Goal: Information Seeking & Learning: Learn about a topic

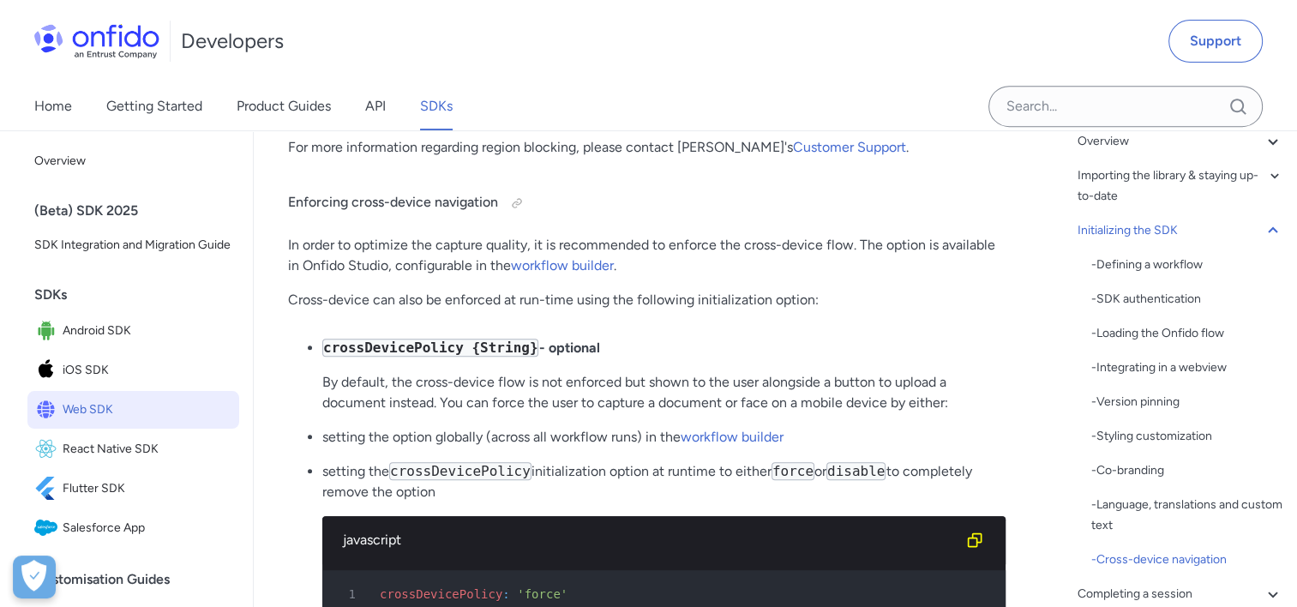
scroll to position [13861, 0]
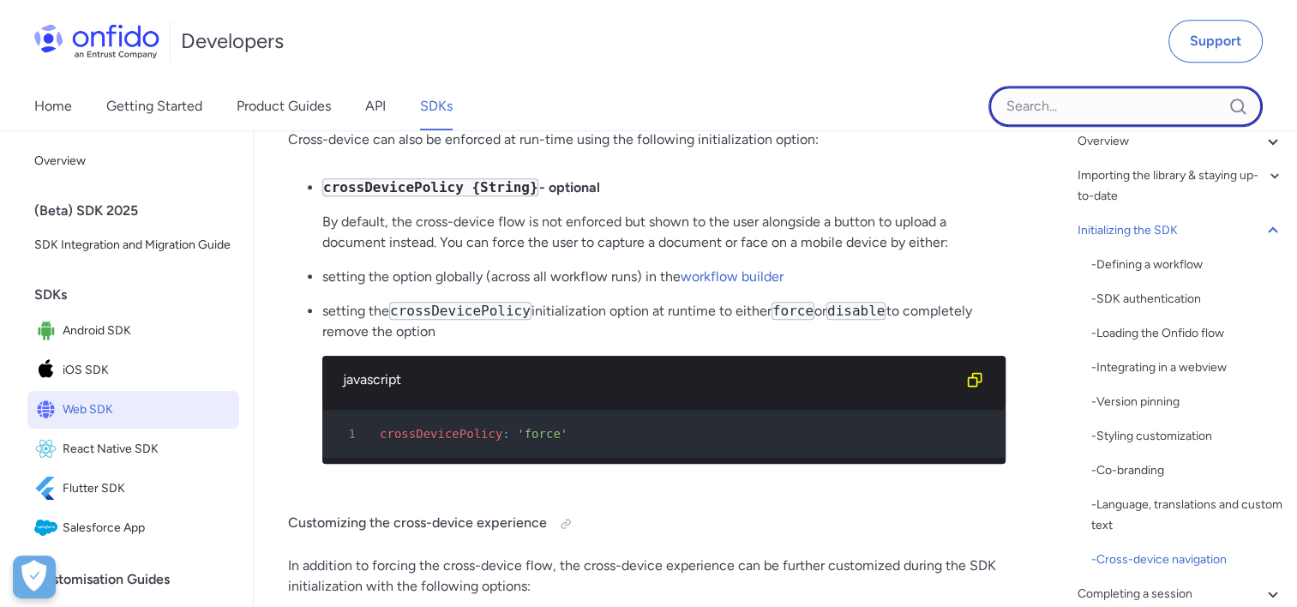
click at [1094, 99] on input "Onfido search input field" at bounding box center [1125, 106] width 274 height 41
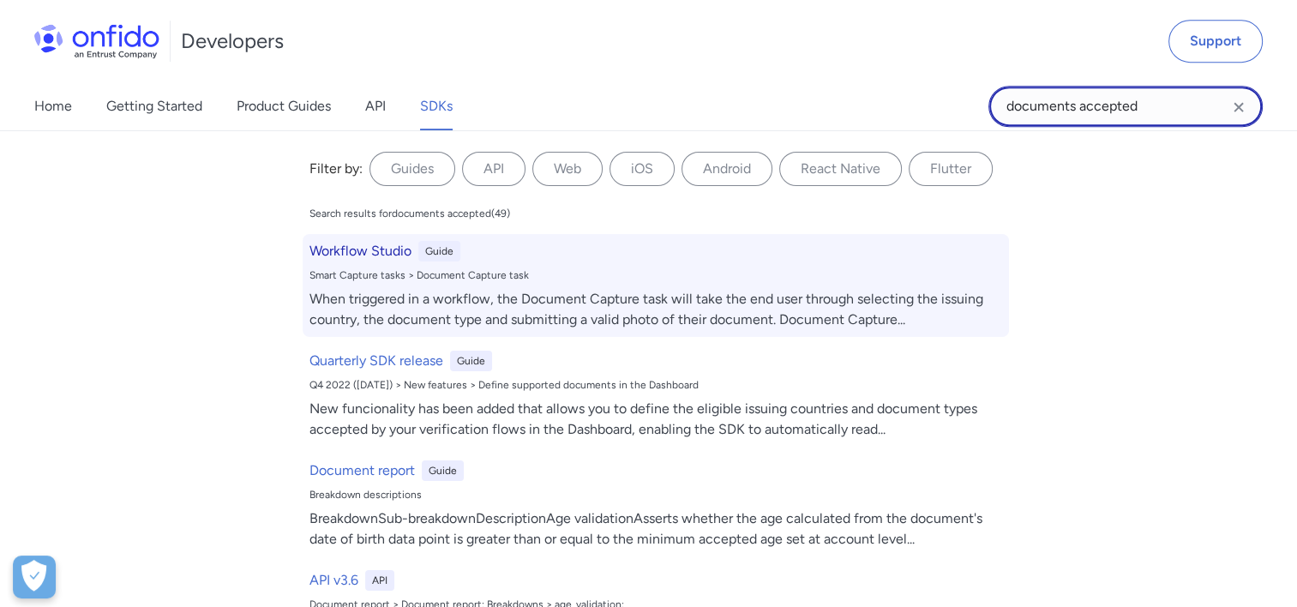
type input "documents accepted"
click at [369, 259] on h6 "Workflow Studio" at bounding box center [360, 251] width 102 height 21
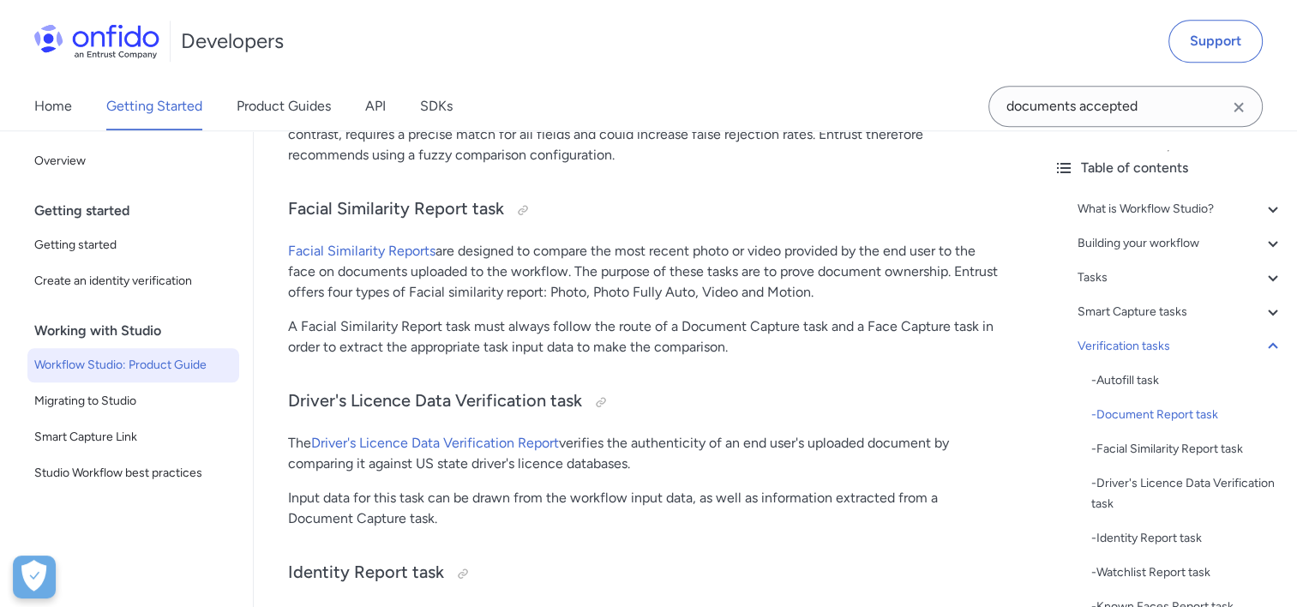
scroll to position [14658, 0]
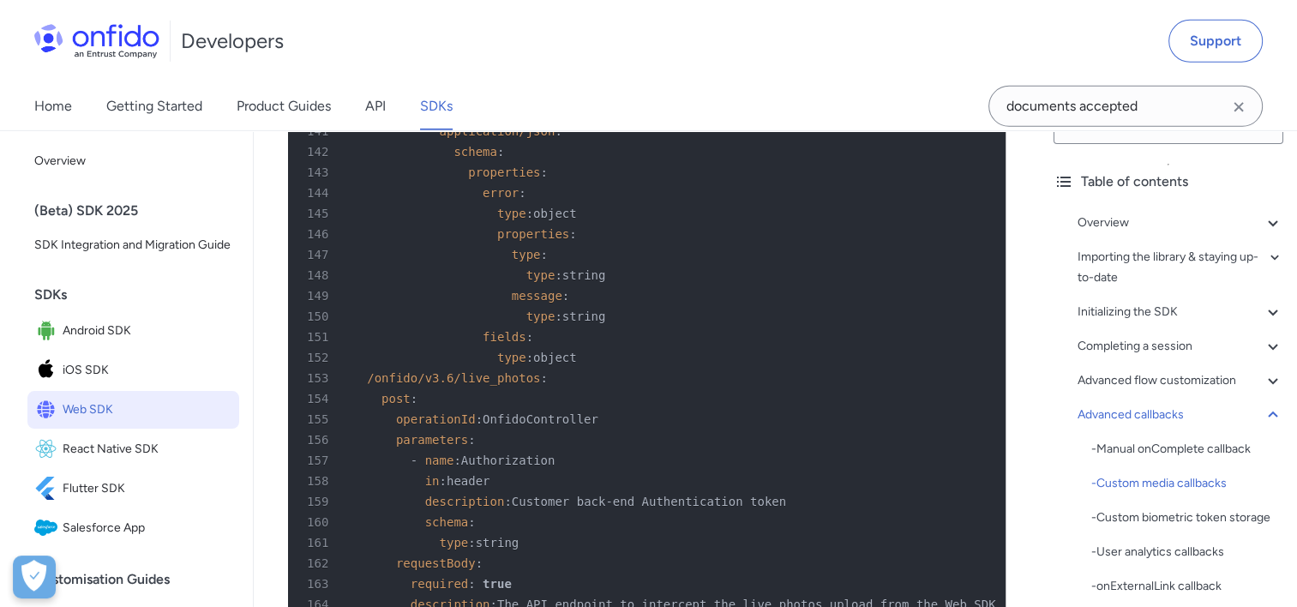
scroll to position [5235, 0]
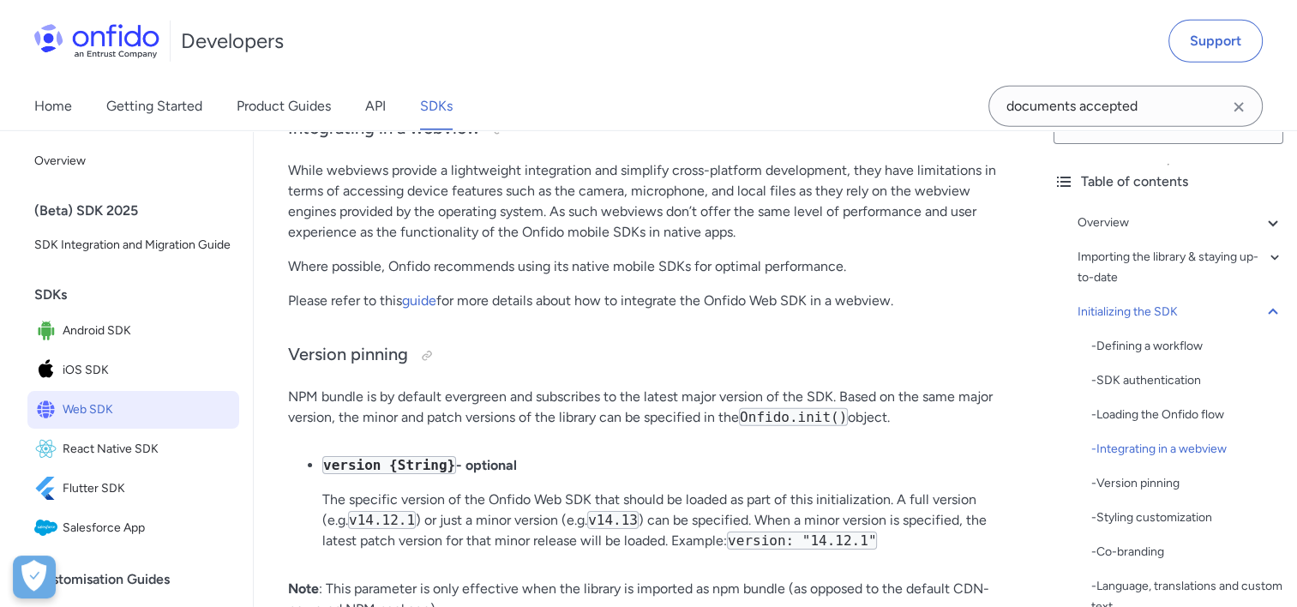
click at [410, 243] on p "While webviews provide a lightweight integration and simplify cross-platform de…" at bounding box center [646, 201] width 717 height 82
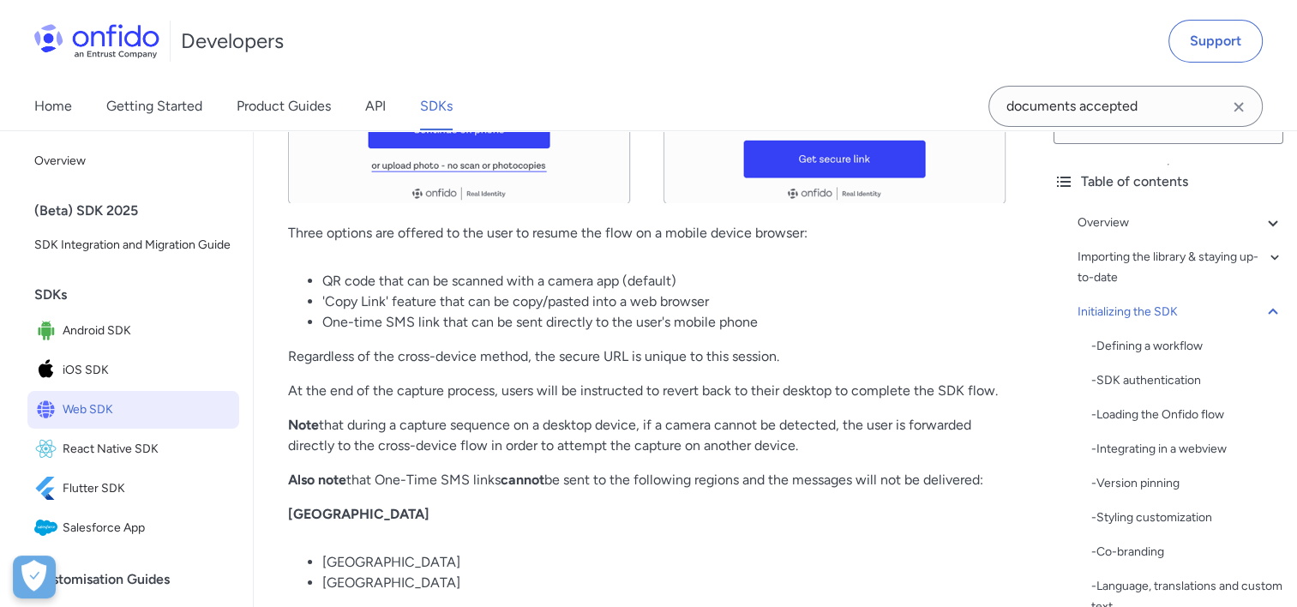
click at [819, 312] on li "'Copy Link' feature that can be copy/pasted into a web browser" at bounding box center [663, 301] width 683 height 21
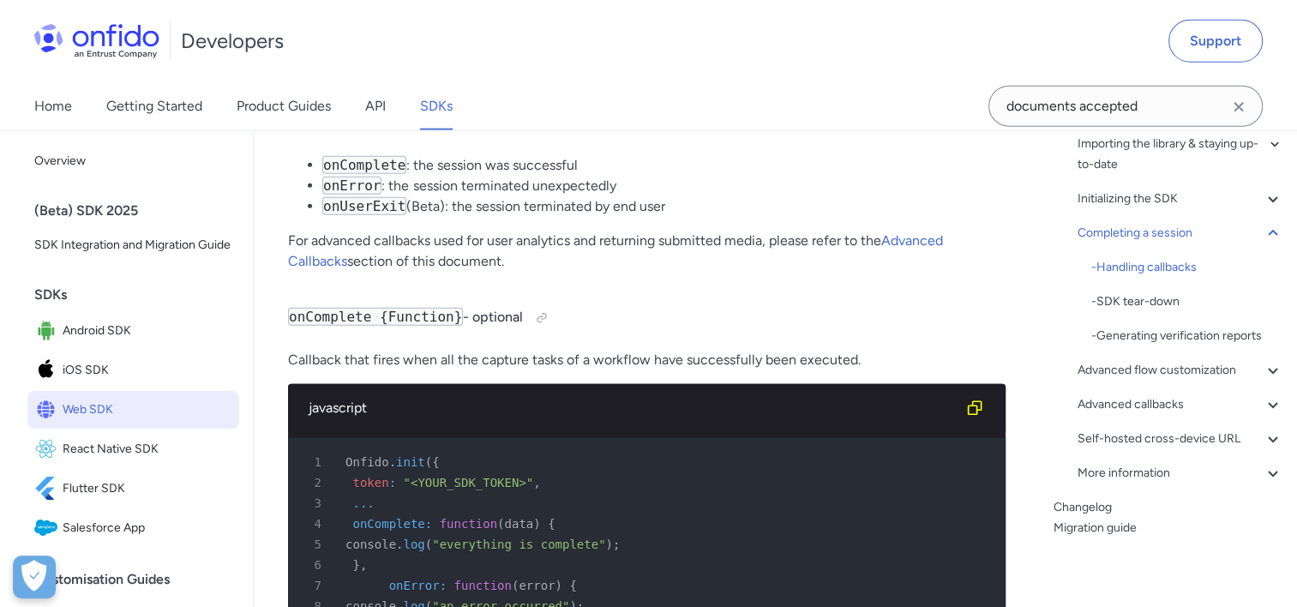
scroll to position [20358, 0]
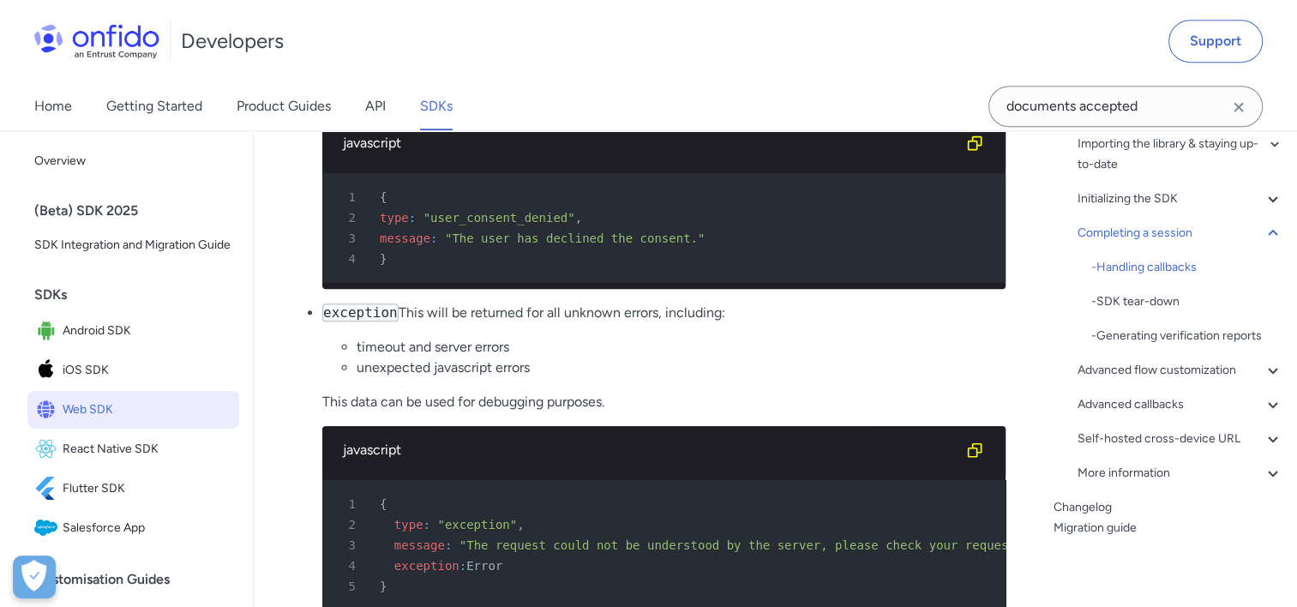
click at [1245, 103] on icon "Clear search field button" at bounding box center [1238, 107] width 21 height 21
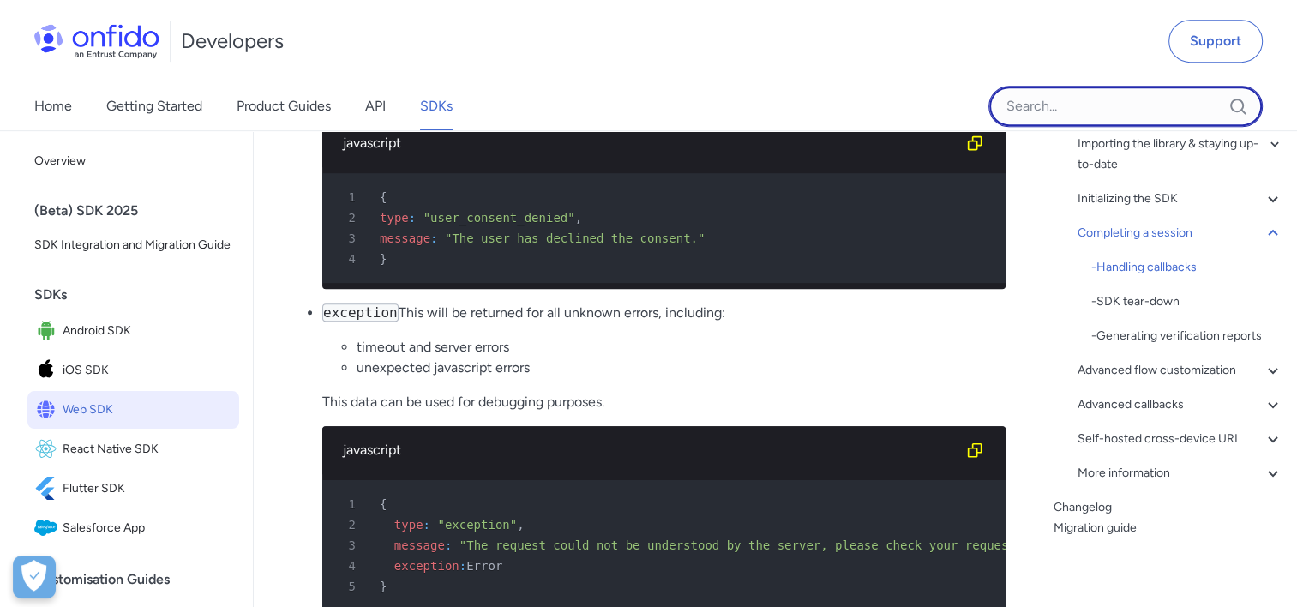
click at [1034, 113] on input "Onfido search input field" at bounding box center [1125, 106] width 274 height 41
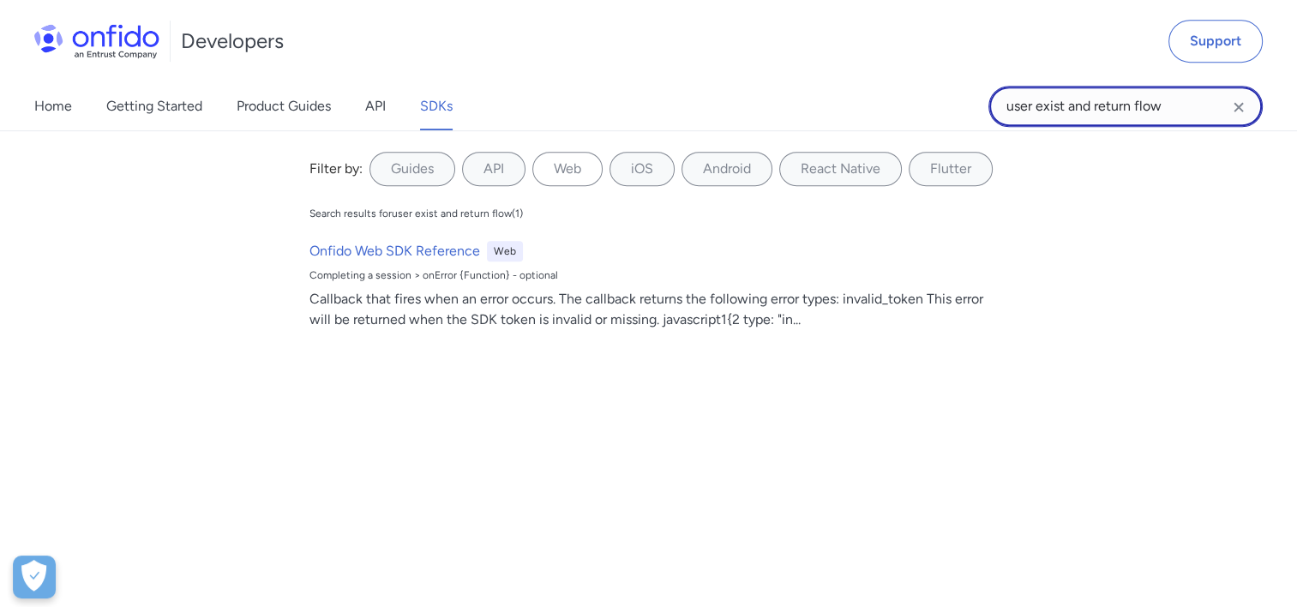
drag, startPoint x: 1093, startPoint y: 106, endPoint x: 1037, endPoint y: 111, distance: 55.9
click at [1037, 111] on input "user exist and return flow" at bounding box center [1125, 106] width 274 height 41
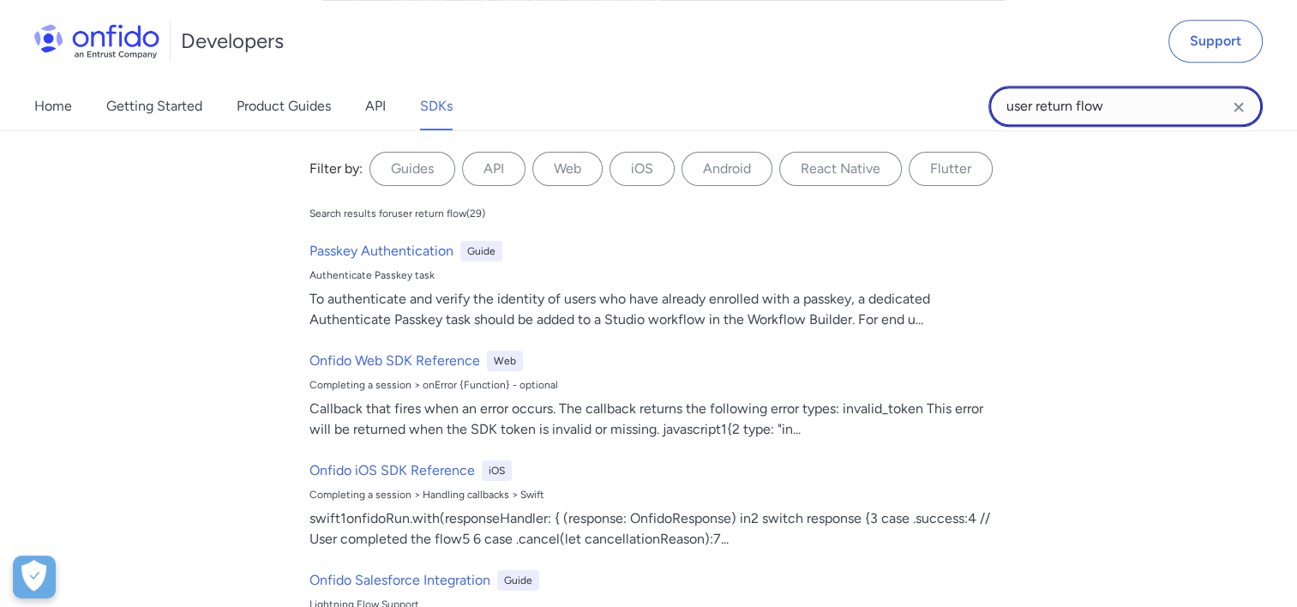
type input "user return flow"
click at [1021, 323] on div "Filter by: Guides API Web iOS Android React Native Flutter Filter by... Search …" at bounding box center [648, 368] width 1297 height 477
click at [1128, 96] on input "user return flow" at bounding box center [1125, 106] width 274 height 41
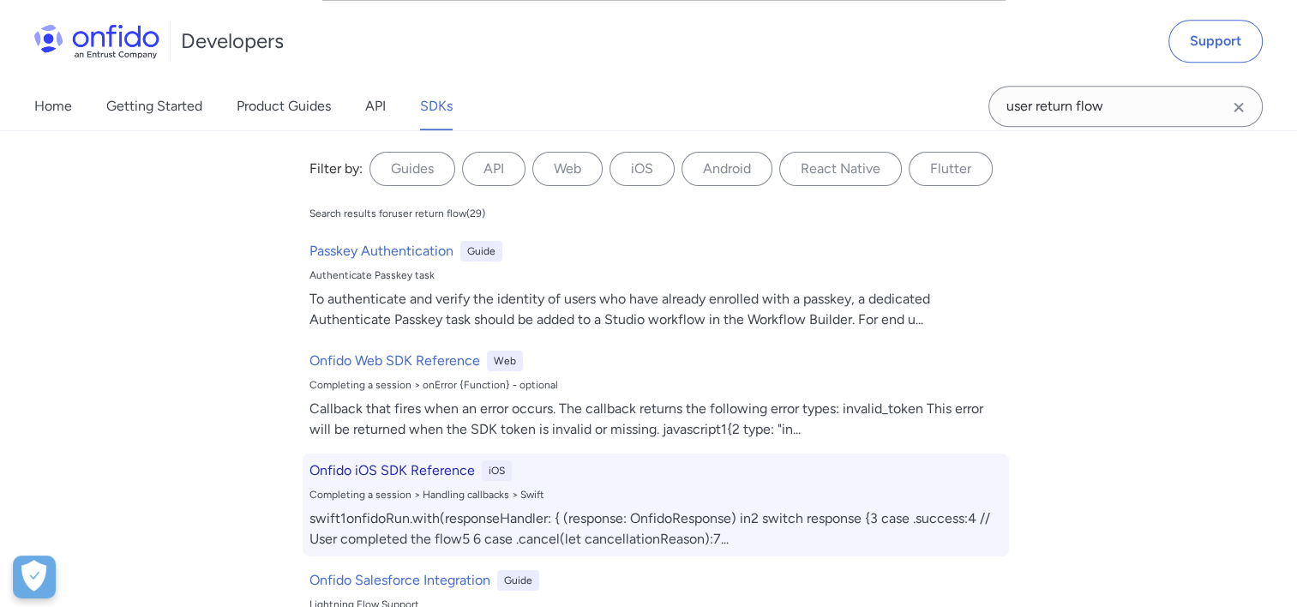
click at [863, 472] on div "Onfido iOS SDK Reference iOS" at bounding box center [655, 470] width 693 height 21
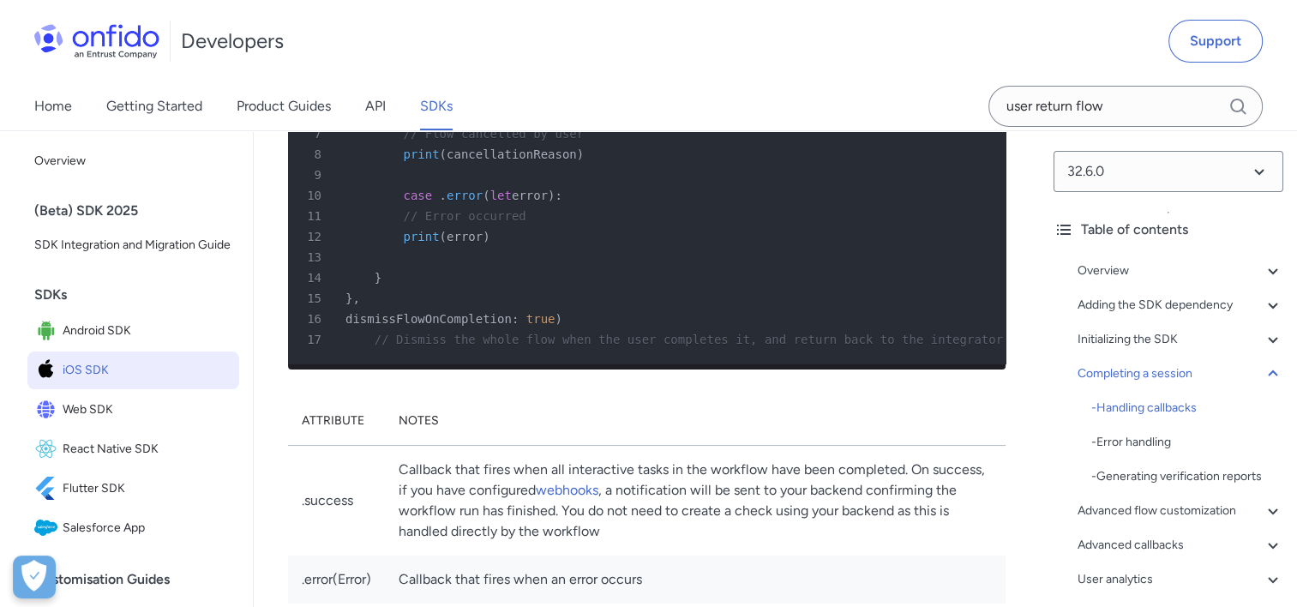
scroll to position [13036, 0]
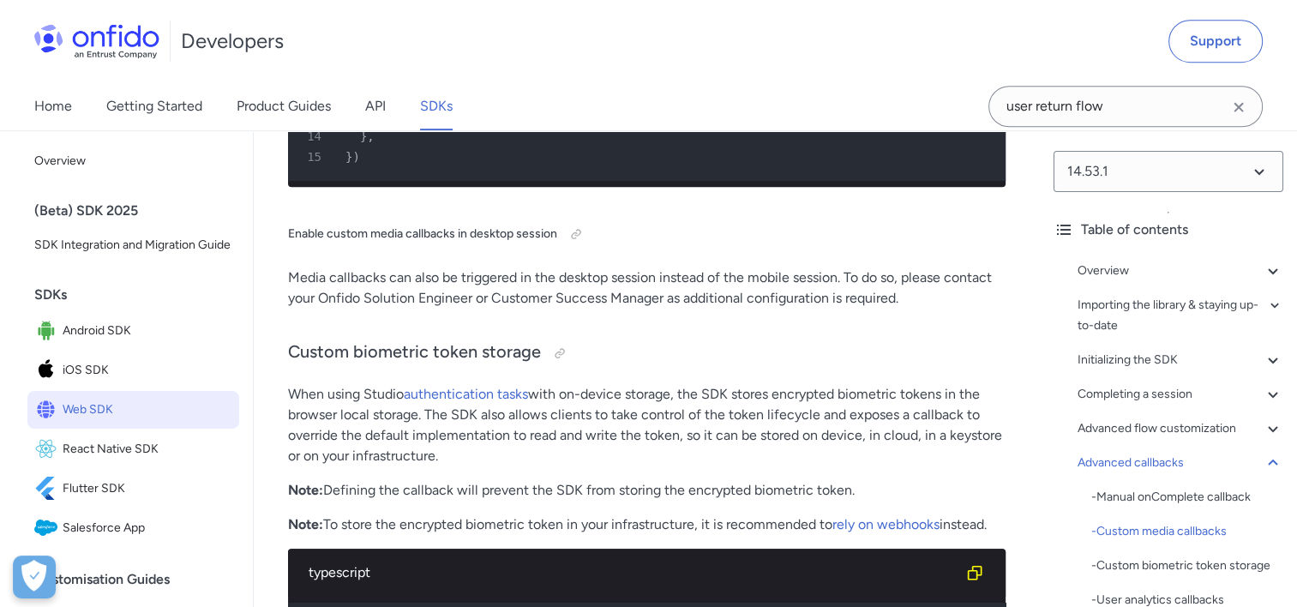
scroll to position [40390, 0]
